Goal: Task Accomplishment & Management: Complete application form

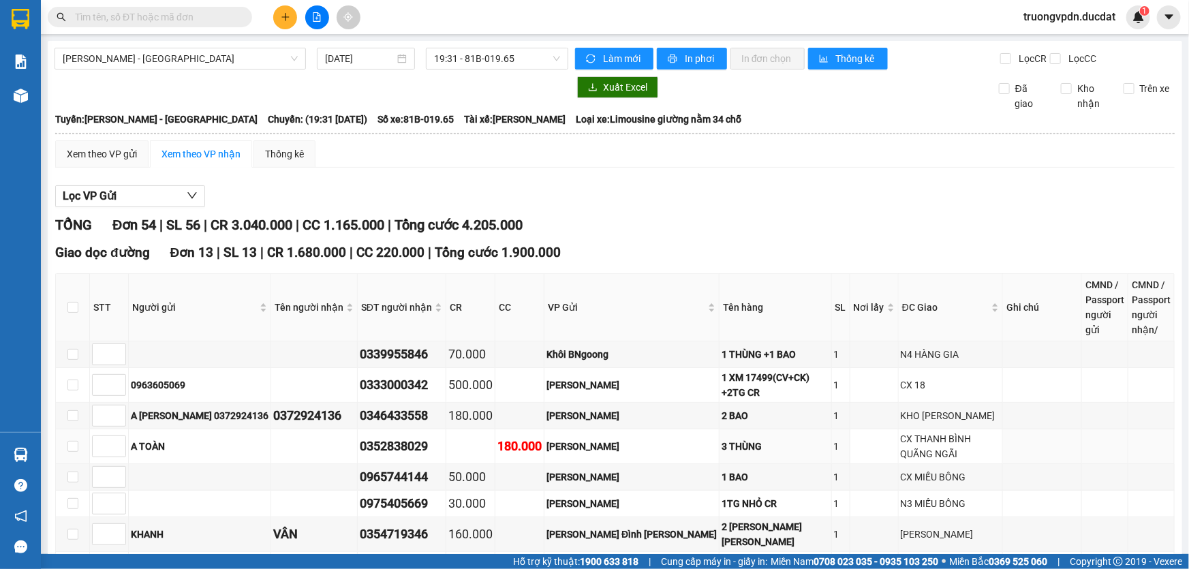
scroll to position [313, 0]
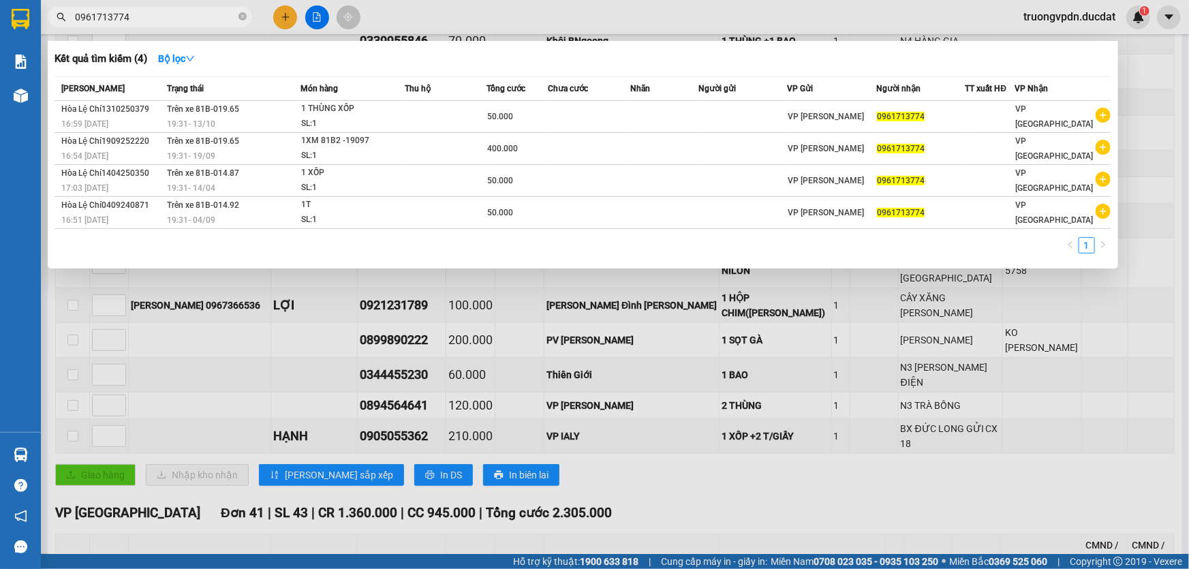
type input "0961713774"
click at [243, 20] on icon "close-circle" at bounding box center [242, 16] width 8 height 8
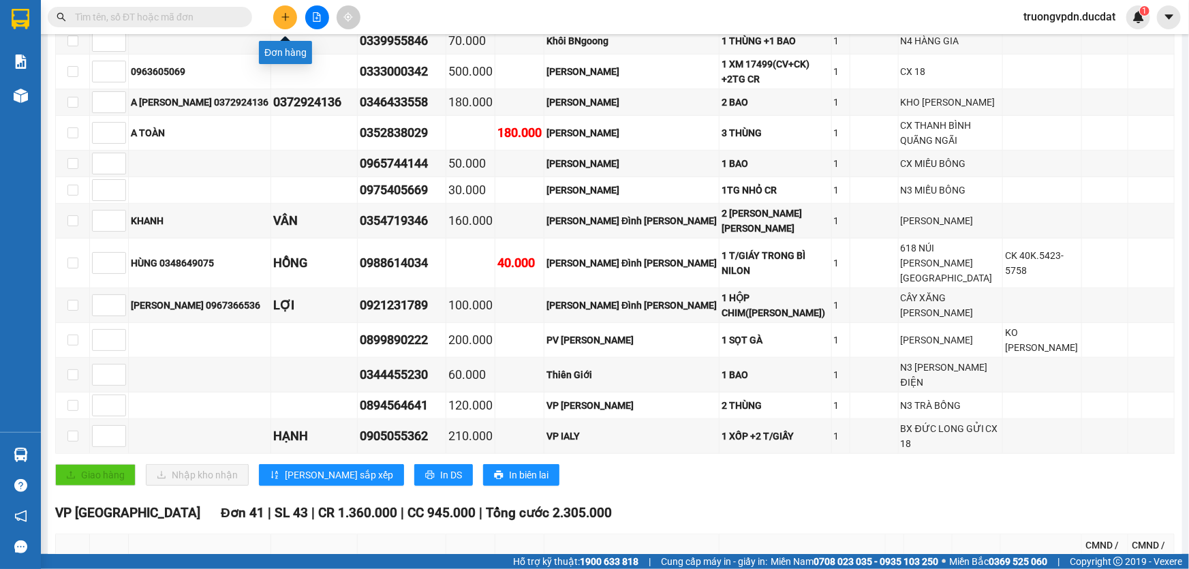
click at [288, 14] on icon "plus" at bounding box center [286, 17] width 10 height 10
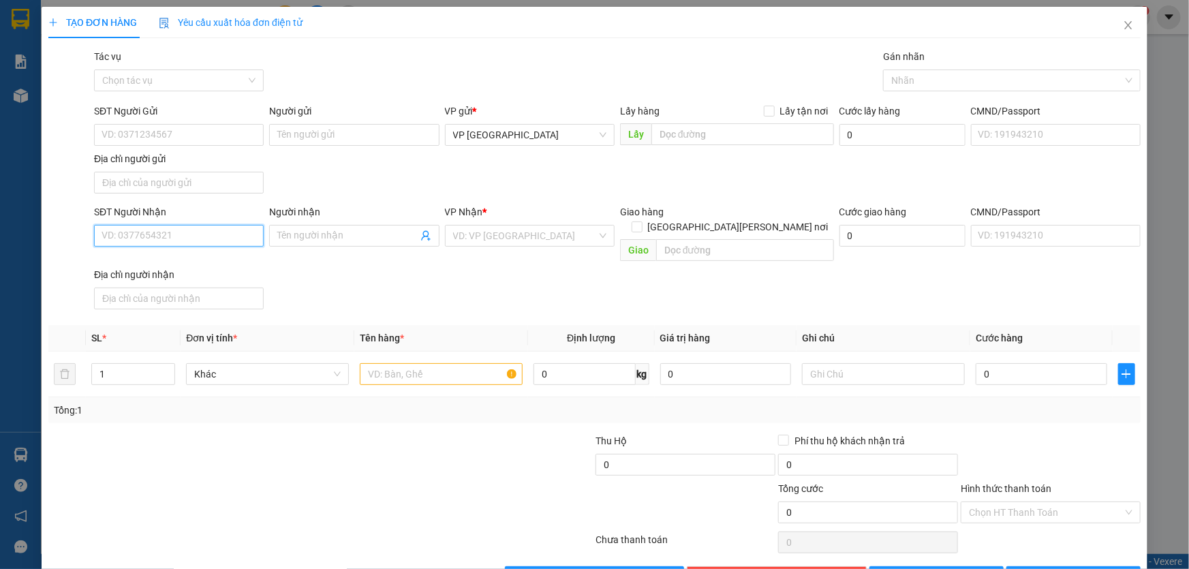
click at [196, 230] on input "SĐT Người Nhận" at bounding box center [179, 236] width 170 height 22
click at [134, 261] on div "0905828386 - PHƯƠNG" at bounding box center [178, 262] width 152 height 15
type input "0905828386"
type input "PHƯƠNG"
type input "0905828386"
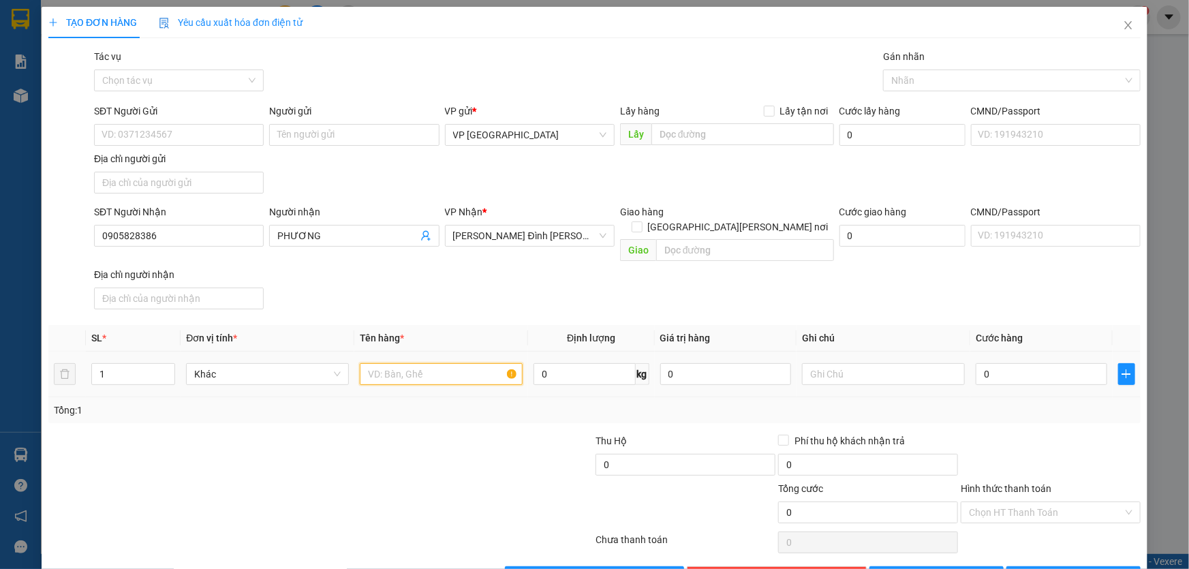
click at [406, 363] on input "text" at bounding box center [441, 374] width 163 height 22
type input "1 XỐP"
type input "5"
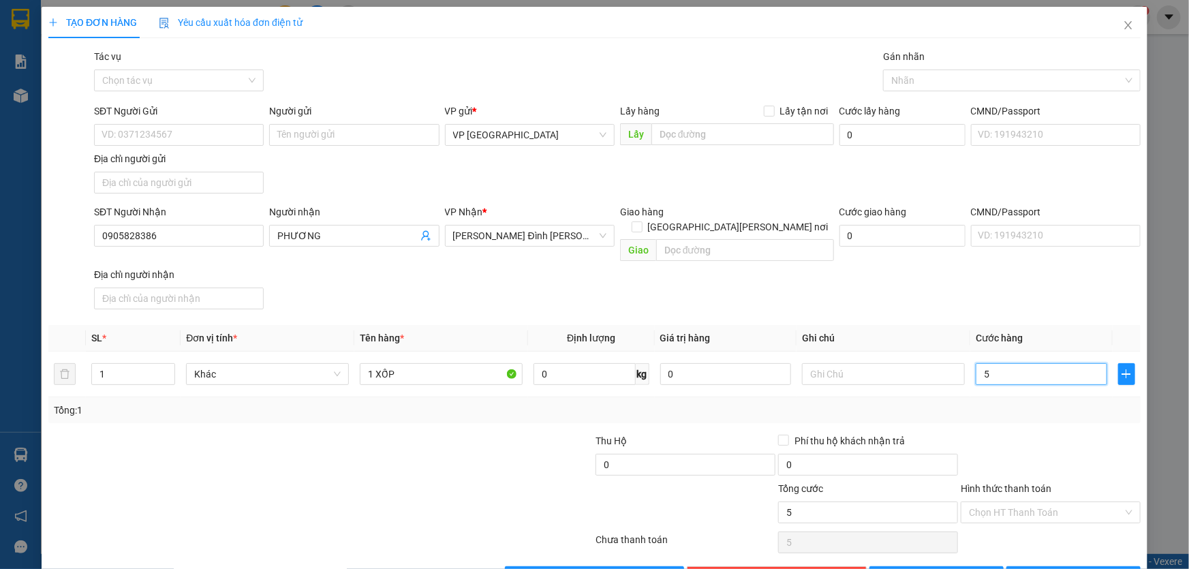
type input "50"
type input "500"
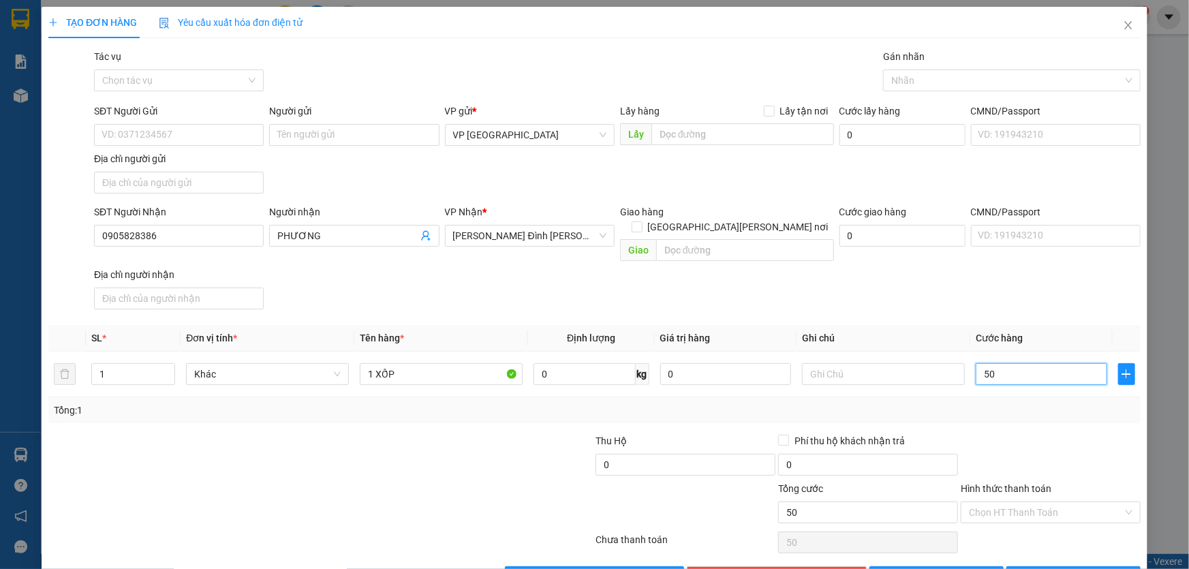
type input "500"
type input "5.000"
type input "50.000"
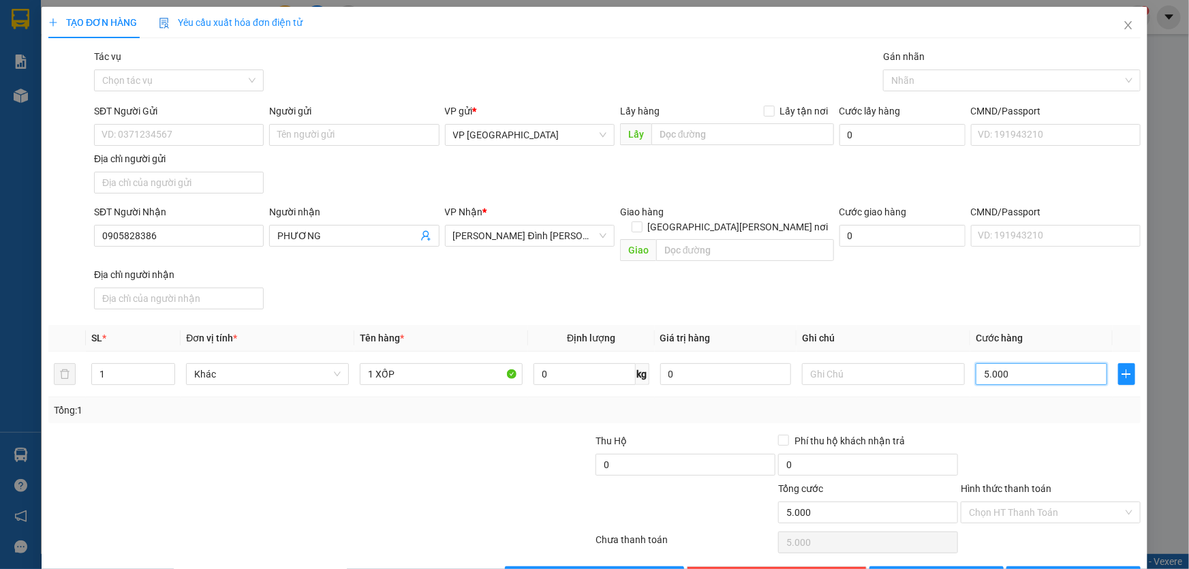
type input "50.000"
click at [1072, 502] on input "Hình thức thanh toán" at bounding box center [1046, 512] width 154 height 20
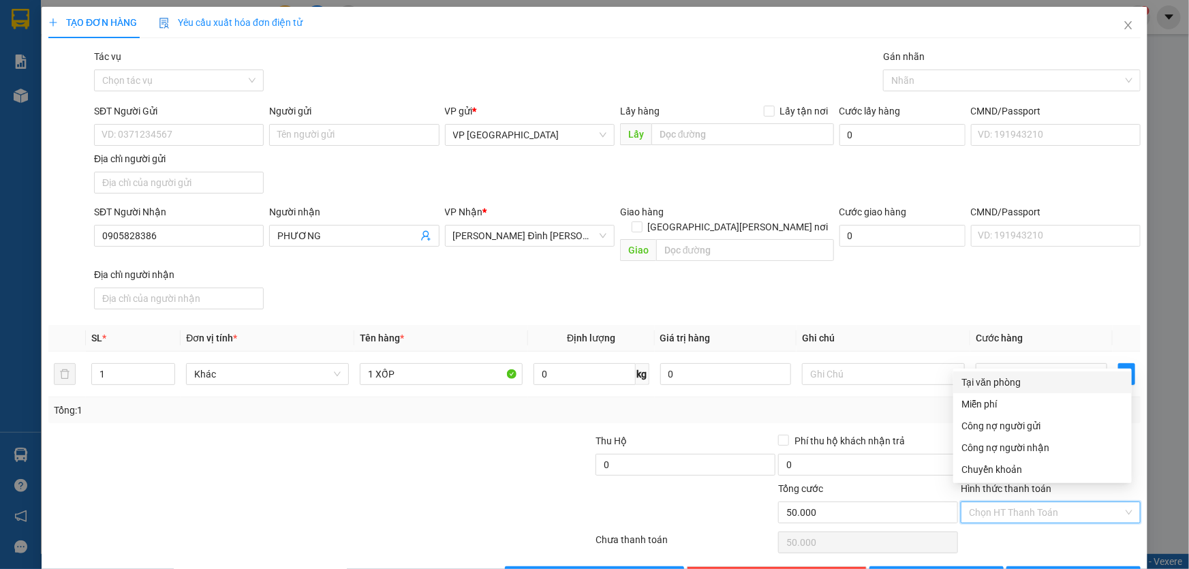
click at [993, 375] on div "Tại văn phòng" at bounding box center [1042, 382] width 162 height 15
type input "0"
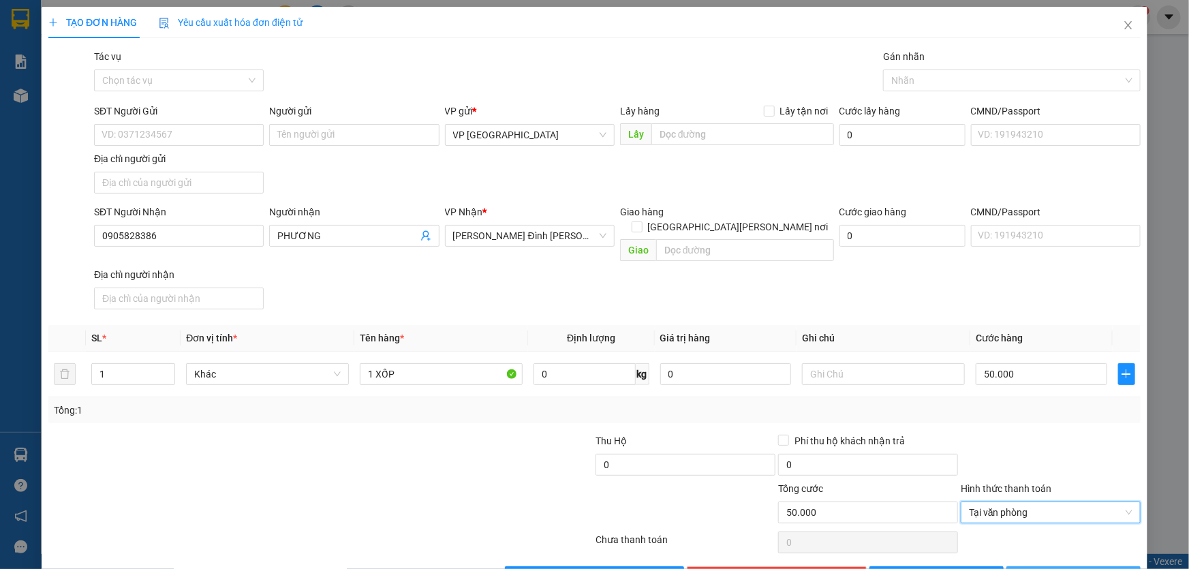
click at [1105, 566] on button "[PERSON_NAME] và In" at bounding box center [1073, 577] width 134 height 22
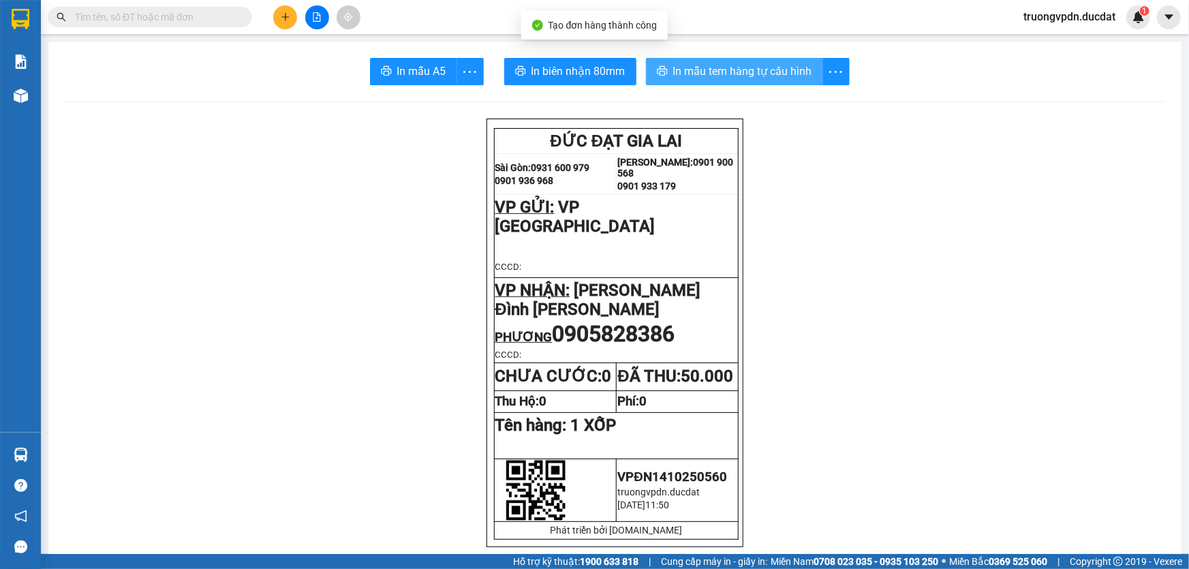
click at [752, 78] on span "In mẫu tem hàng tự cấu hình" at bounding box center [742, 71] width 139 height 17
click at [738, 71] on span "In mẫu tem hàng tự cấu hình" at bounding box center [742, 71] width 139 height 17
click at [734, 80] on span "In mẫu tem hàng tự cấu hình" at bounding box center [742, 71] width 139 height 17
